Goal: Find specific page/section: Find specific page/section

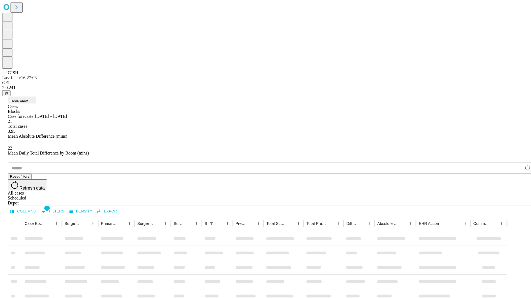
click at [516, 201] on div "Depot" at bounding box center [271, 203] width 526 height 5
